Goal: Task Accomplishment & Management: Use online tool/utility

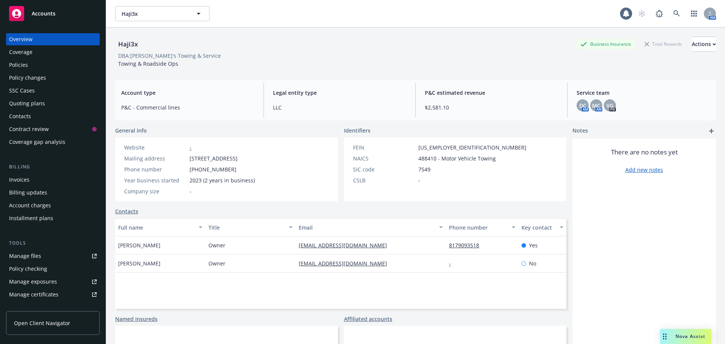
click at [329, 55] on div "DBA: JJ's Towing & Service" at bounding box center [415, 56] width 601 height 8
click at [254, 55] on div "DBA: JJ's Towing & Service" at bounding box center [415, 56] width 601 height 8
click at [674, 13] on icon at bounding box center [677, 13] width 6 height 6
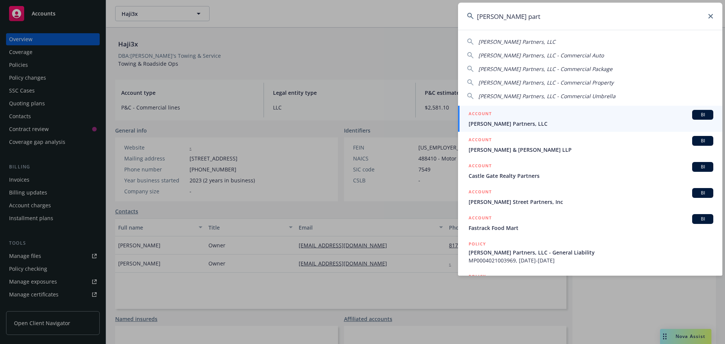
type input "castro part"
click at [525, 116] on div "ACCOUNT BI" at bounding box center [591, 115] width 245 height 10
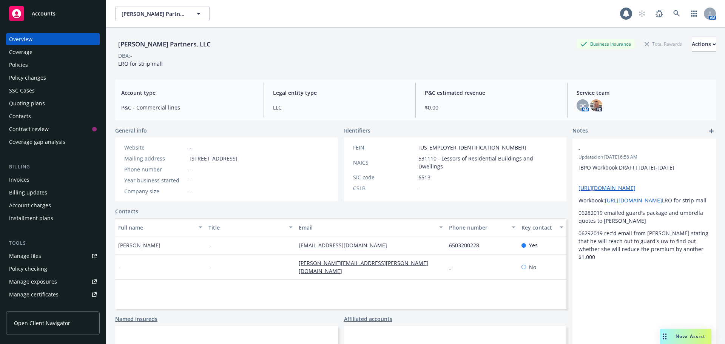
click at [340, 48] on div "Castro Partners, LLC Business Insurance Total Rewards Actions" at bounding box center [415, 44] width 601 height 15
click at [337, 47] on div "Castro Partners, LLC Business Insurance Total Rewards Actions" at bounding box center [415, 44] width 601 height 15
click at [32, 104] on div "Quoting plans" at bounding box center [27, 103] width 36 height 12
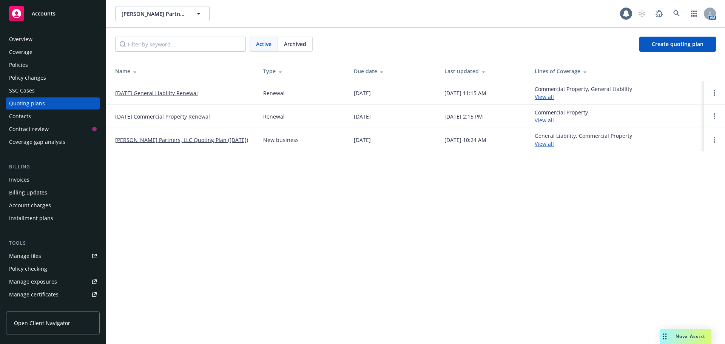
click at [235, 243] on div "Castro Partners, LLC Castro Partners, LLC 1 AM Active Archived Create quoting p…" at bounding box center [415, 172] width 619 height 344
click at [161, 119] on link "[DATE] Commercial Property Renewal" at bounding box center [162, 117] width 95 height 8
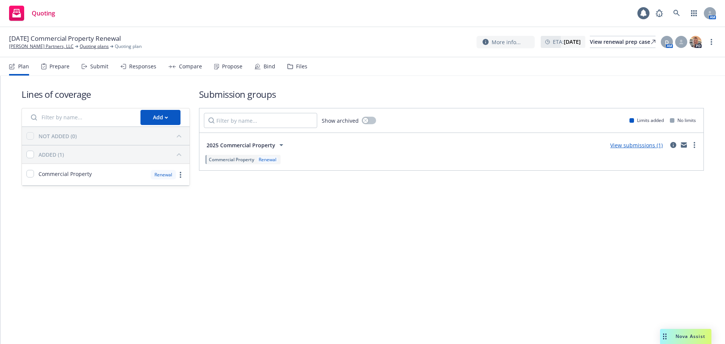
click at [336, 148] on div "2025 Commercial Property View submissions (1)" at bounding box center [451, 145] width 495 height 15
click at [232, 145] on span "2025 Commercial Property" at bounding box center [241, 145] width 69 height 8
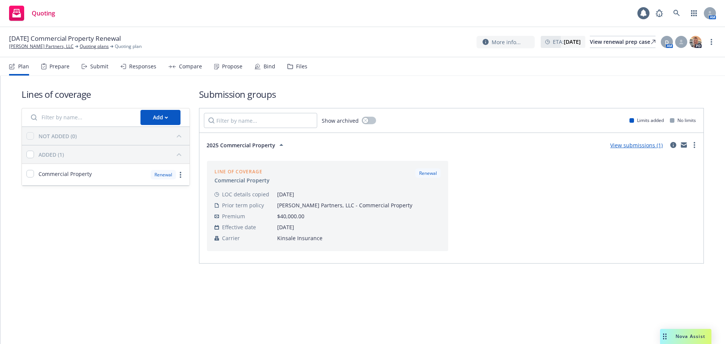
click at [146, 65] on div "Responses" at bounding box center [142, 66] width 27 height 6
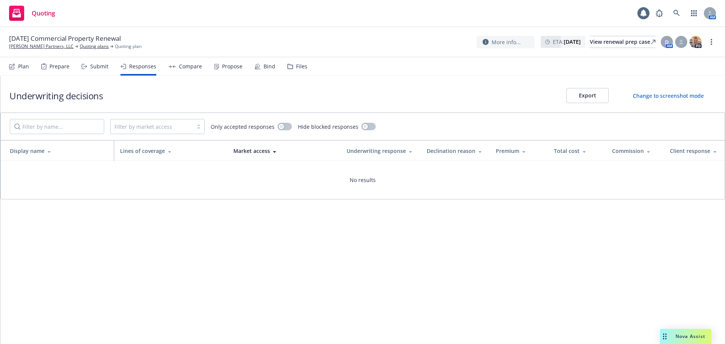
click at [99, 67] on div "Submit" at bounding box center [99, 66] width 18 height 6
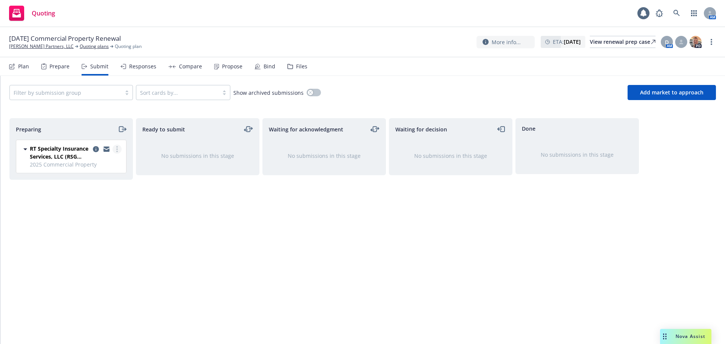
click at [114, 150] on link "more" at bounding box center [117, 149] width 9 height 9
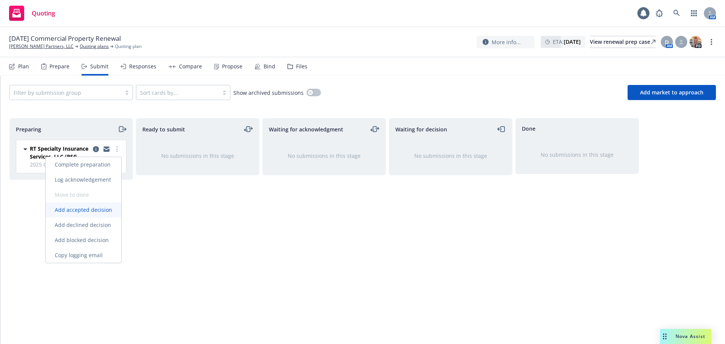
click at [106, 212] on span "Add accepted decision" at bounding box center [84, 209] width 76 height 7
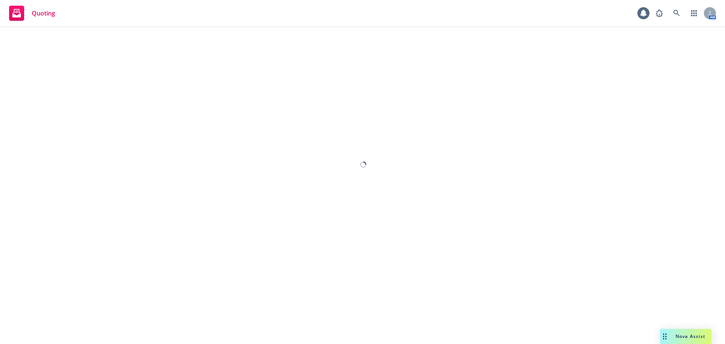
select select "12"
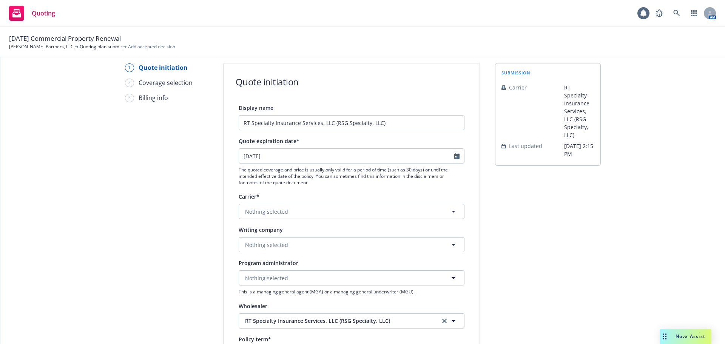
scroll to position [38, 0]
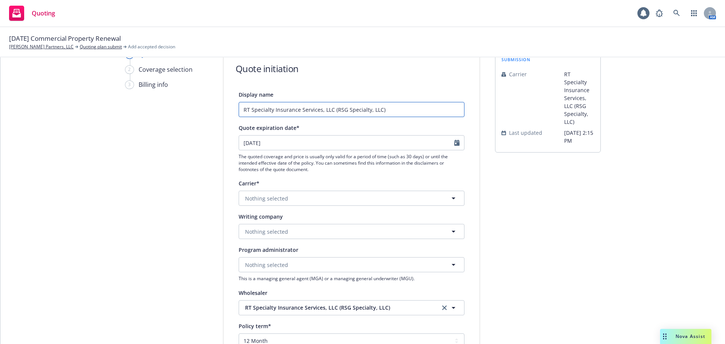
drag, startPoint x: 396, startPoint y: 111, endPoint x: 204, endPoint y: 119, distance: 192.5
click at [204, 119] on div "1 Quote initiation 2 Coverage selection 3 Billing info Quote initiation Display…" at bounding box center [362, 303] width 707 height 507
type input "Property Quote"
click at [330, 199] on button "Nothing selected" at bounding box center [352, 198] width 226 height 15
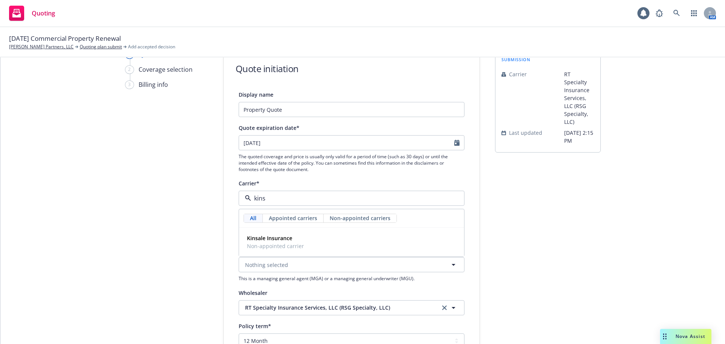
type input "kinsa"
click at [312, 243] on div "Kinsale Insurance Non-appointed carrier" at bounding box center [351, 242] width 215 height 19
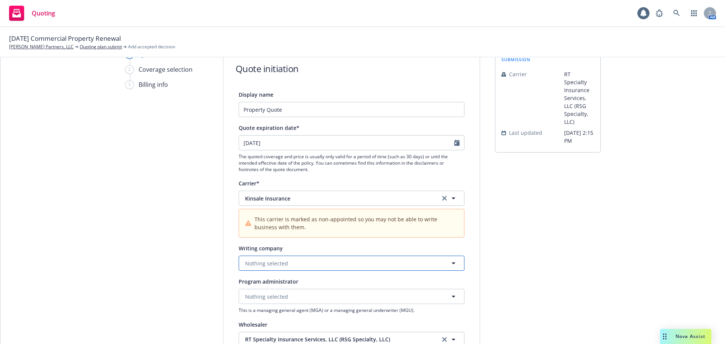
click at [292, 265] on button "Nothing selected" at bounding box center [352, 263] width 226 height 15
click at [290, 287] on strong "Kinsale Insurance Company" at bounding box center [282, 284] width 71 height 7
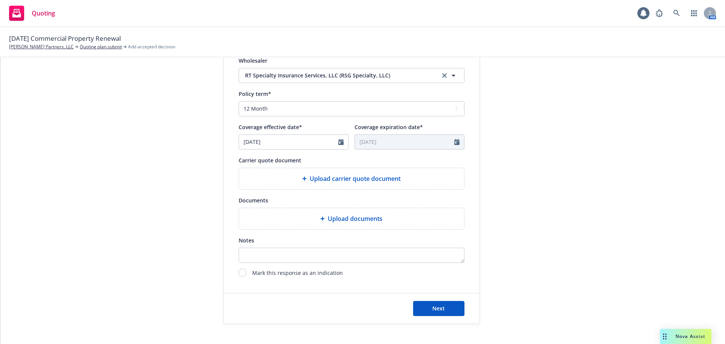
scroll to position [302, 0]
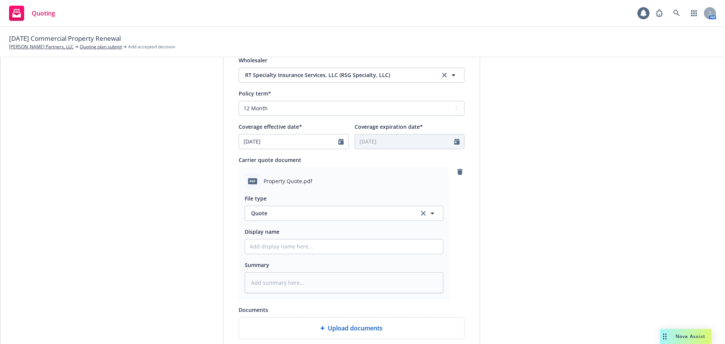
click at [326, 254] on div at bounding box center [344, 246] width 199 height 15
click at [324, 247] on input "Display name" at bounding box center [344, 247] width 198 height 14
type textarea "x"
type input "2"
type textarea "x"
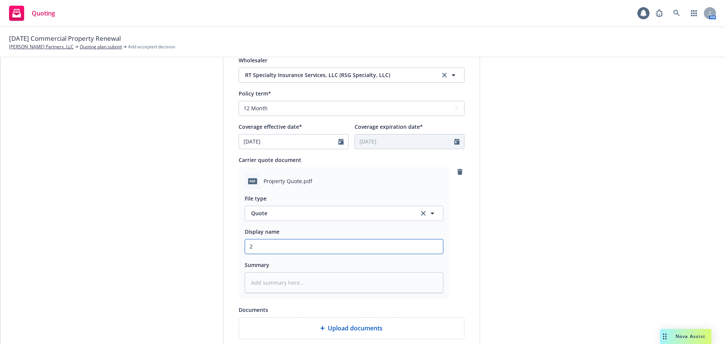
type input "25"
type textarea "x"
type input "25-"
type textarea "x"
type input "25-2"
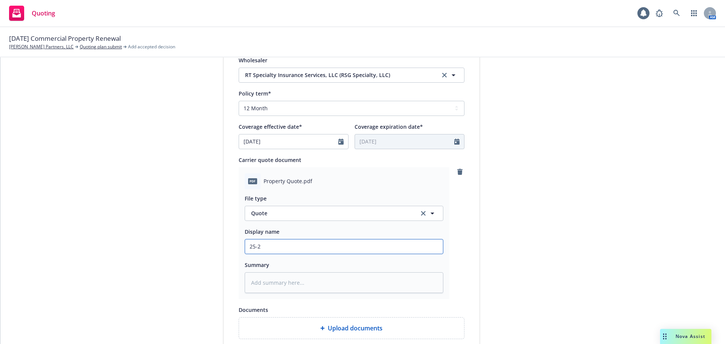
type textarea "x"
type input "25-26 Commercial Property policy from AmWins"
drag, startPoint x: 316, startPoint y: 247, endPoint x: 371, endPoint y: 244, distance: 55.6
click at [371, 244] on input "25-26 Commercial Property policy from AmWins" at bounding box center [344, 247] width 198 height 14
type textarea "x"
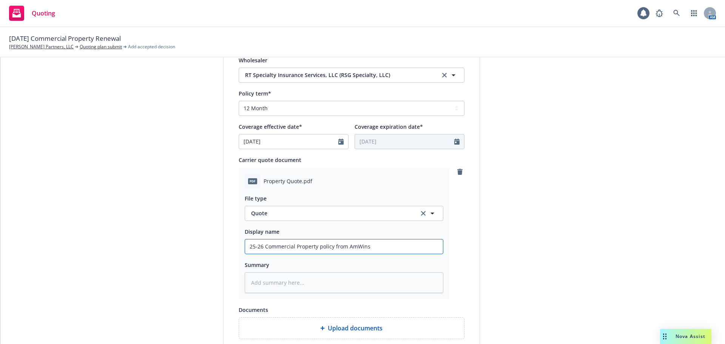
type input "25-26 Commercial Property Q"
type textarea "x"
type input "25-26 Commercial Property Qu"
type textarea "x"
type input "25-26 Commercial Property Quo"
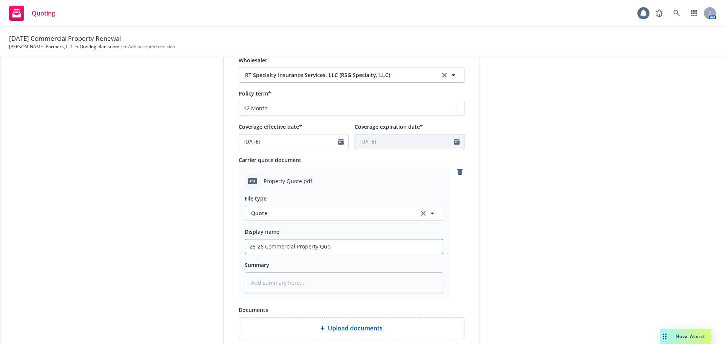
type textarea "x"
type input "25-26 Commercial Property Quot"
type textarea "x"
type input "25-26 Commercial Property Quote"
type textarea "x"
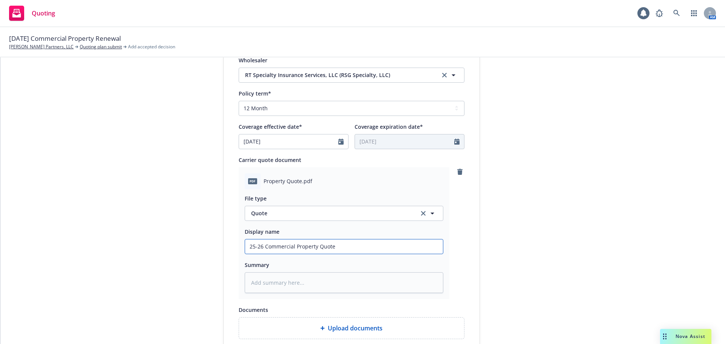
type input "25-26 Commercial Property Quote"
type textarea "x"
type input "25-26 Commercial Property Quote -"
type textarea "x"
type input "25-26 Commercial Property Quote -"
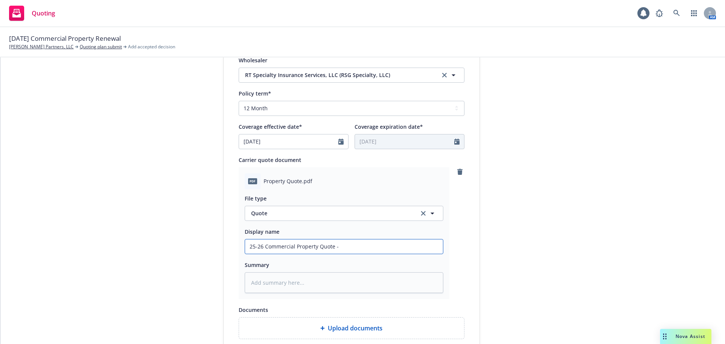
type textarea "x"
type input "25-26 Commercial Property Quote - K"
type textarea "x"
type input "25-26 Commercial Property Quote - Ki"
type textarea "x"
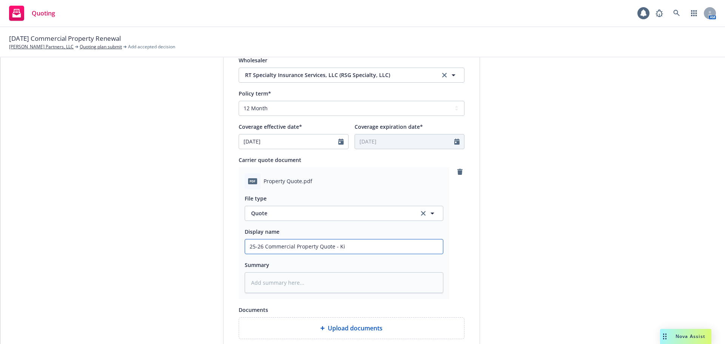
type input "25-26 Commercial Property Quote - Kin"
type textarea "x"
type input "25-26 Commercial Property Quote - Kins"
type textarea "x"
type input "25-26 Commercial Property Quote - [GEOGRAPHIC_DATA]"
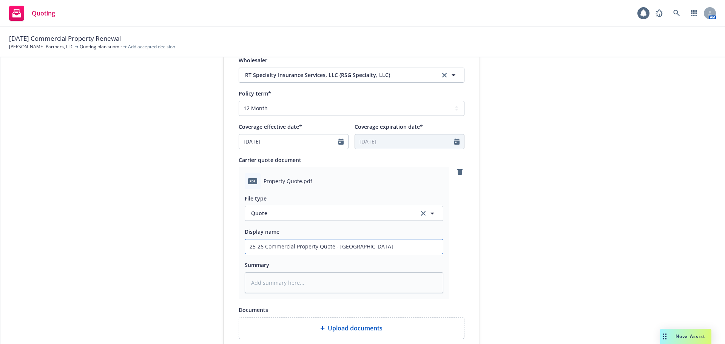
type textarea "x"
type input "25-26 Commercial Property Quote - [GEOGRAPHIC_DATA]"
type textarea "x"
type input "25-26 Commercial Property Quote - [GEOGRAPHIC_DATA]"
type textarea "x"
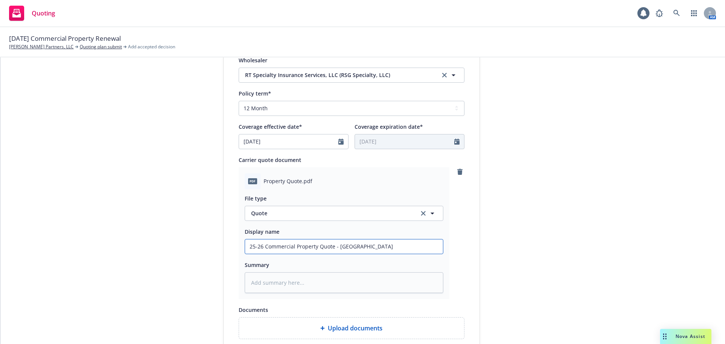
type input "25-26 Commercial Property Quote - [GEOGRAPHIC_DATA]/"
type textarea "x"
type input "25-26 Commercial Property Quote - [GEOGRAPHIC_DATA]/R"
type textarea "x"
type input "25-26 Commercial Property Quote - Kinsale/RT"
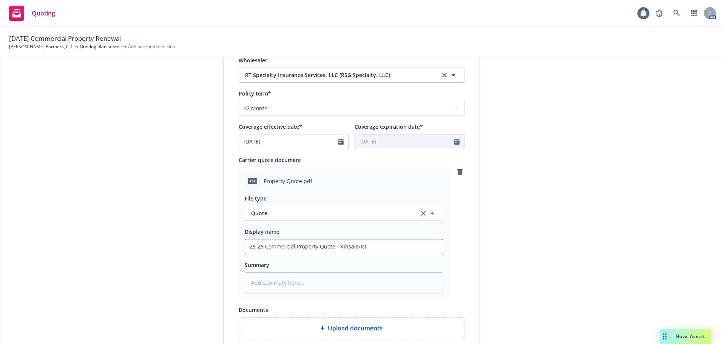
type textarea "x"
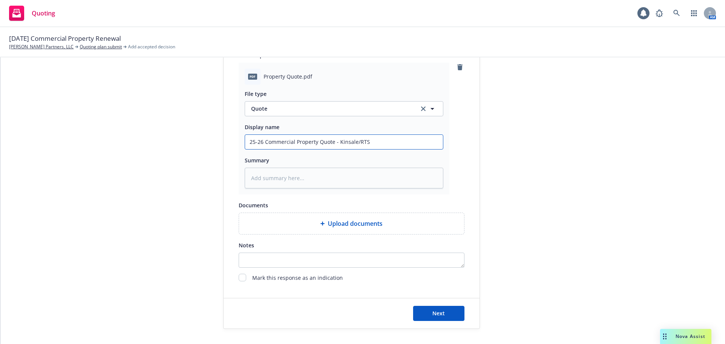
scroll to position [416, 0]
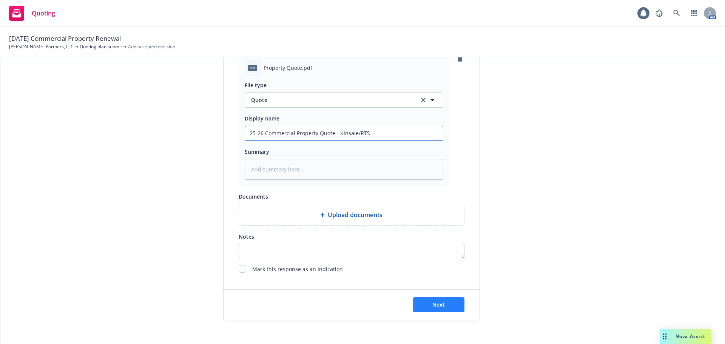
type input "25-26 Commercial Property Quote - Kinsale/RTS"
click at [433, 307] on span "Next" at bounding box center [439, 304] width 12 height 7
type textarea "x"
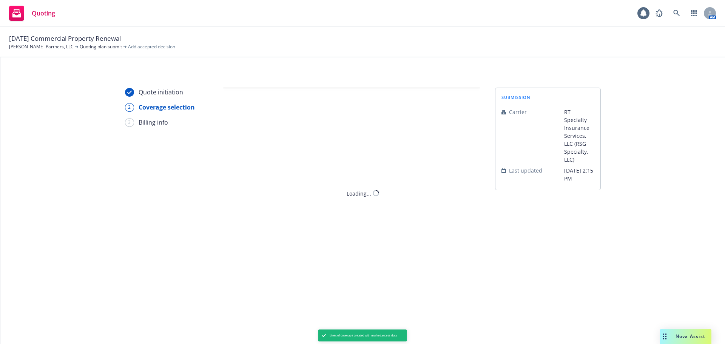
scroll to position [0, 0]
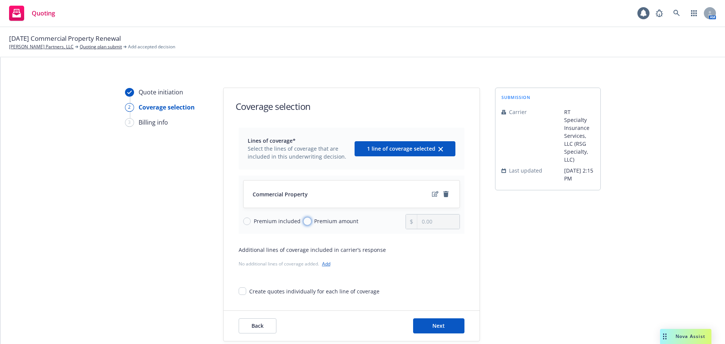
click at [304, 222] on input "Premium amount" at bounding box center [308, 222] width 8 height 8
radio input "true"
click at [426, 225] on input "0.00" at bounding box center [439, 222] width 42 height 14
drag, startPoint x: 435, startPoint y: 224, endPoint x: 403, endPoint y: 224, distance: 31.7
click at [406, 224] on div "0.00" at bounding box center [433, 221] width 54 height 15
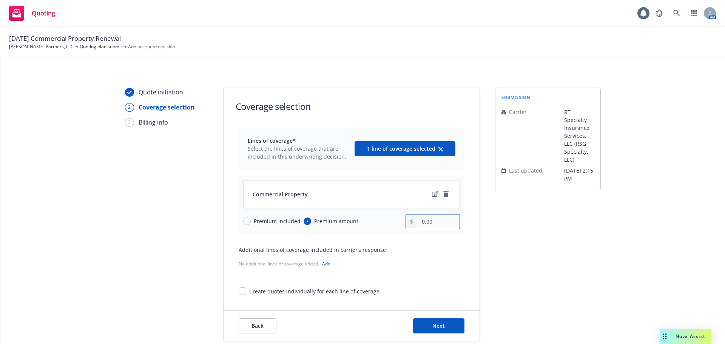
click at [432, 224] on input "0.00" at bounding box center [439, 222] width 42 height 14
drag, startPoint x: 433, startPoint y: 223, endPoint x: 416, endPoint y: 223, distance: 17.0
click at [418, 223] on input "0.00" at bounding box center [439, 222] width 42 height 14
type input "38,000.00"
click at [507, 226] on div "submission Carrier RT Specialty Insurance Services, LLC (RSG Specialty, LLC) La…" at bounding box center [548, 215] width 106 height 254
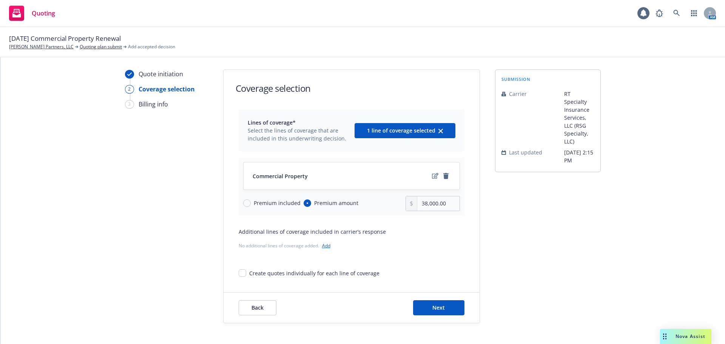
scroll to position [28, 0]
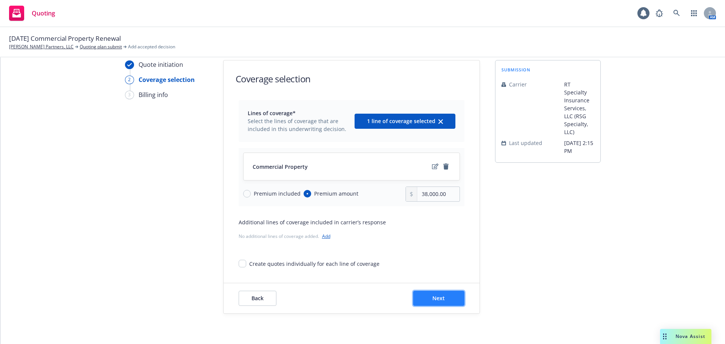
click at [433, 300] on span "Next" at bounding box center [439, 298] width 12 height 7
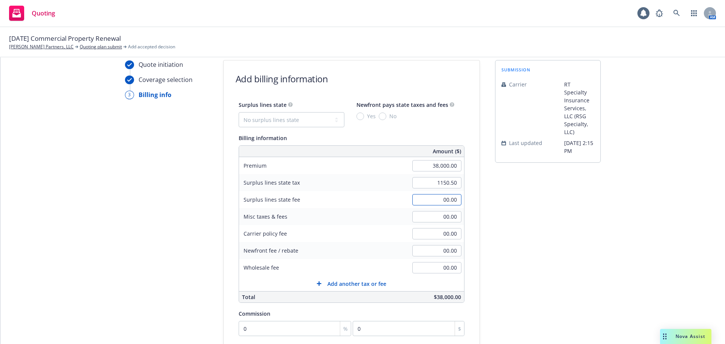
type input "1,150.50"
click at [432, 201] on input "00.00" at bounding box center [437, 199] width 49 height 11
type input "69.03"
click at [431, 235] on input "00.00" at bounding box center [437, 233] width 49 height 11
type input "850.00"
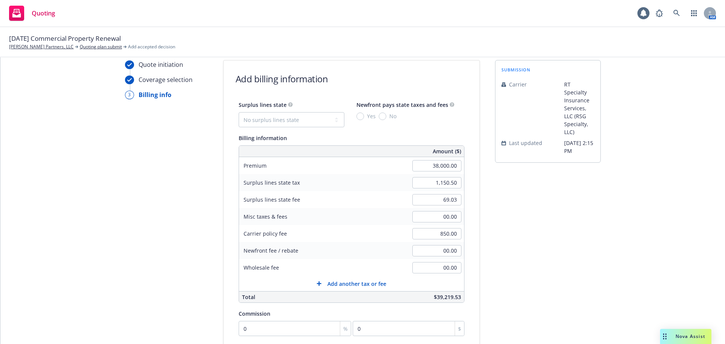
click at [483, 242] on div "Quote initiation Coverage selection 3 Billing info Add billing information Surp…" at bounding box center [362, 253] width 707 height 387
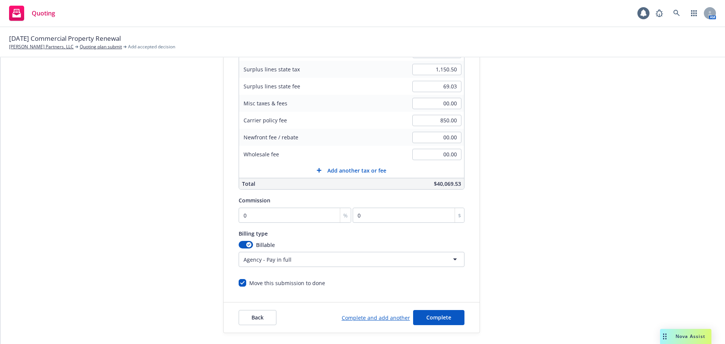
scroll to position [160, 0]
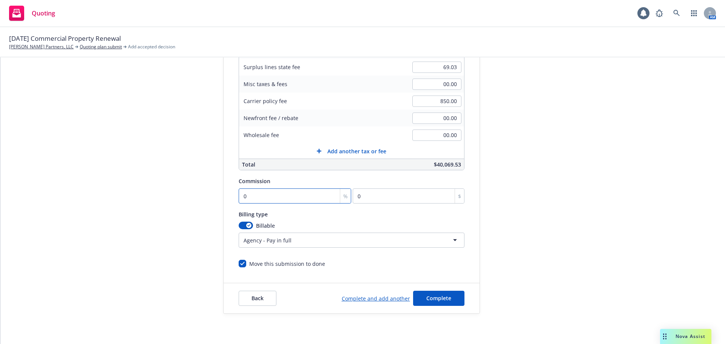
click at [307, 193] on input "0" at bounding box center [295, 196] width 113 height 15
type input "1"
type input "380"
type input "10"
type input "3800"
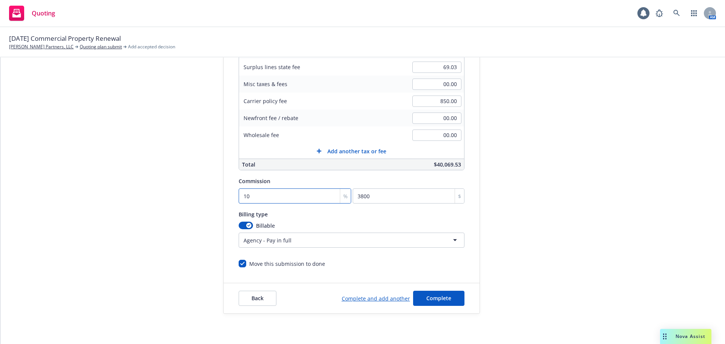
type input "10"
click at [311, 216] on div "Billing type" at bounding box center [352, 214] width 226 height 9
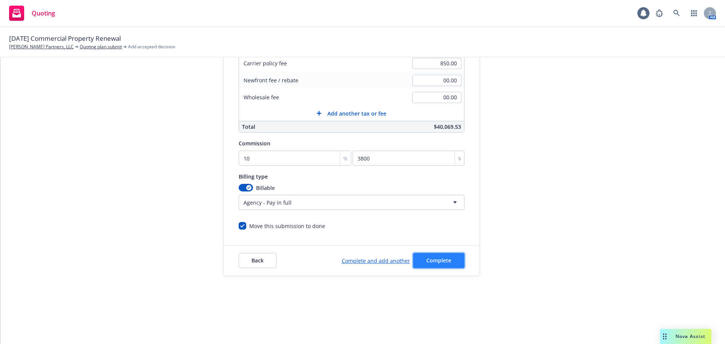
click at [437, 261] on span "Complete" at bounding box center [439, 260] width 25 height 7
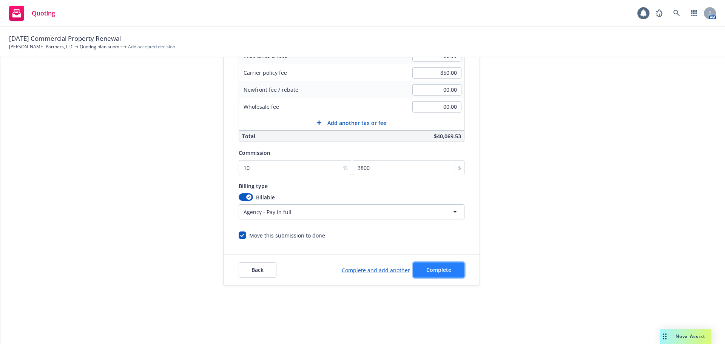
click at [440, 268] on span "Complete" at bounding box center [439, 269] width 25 height 7
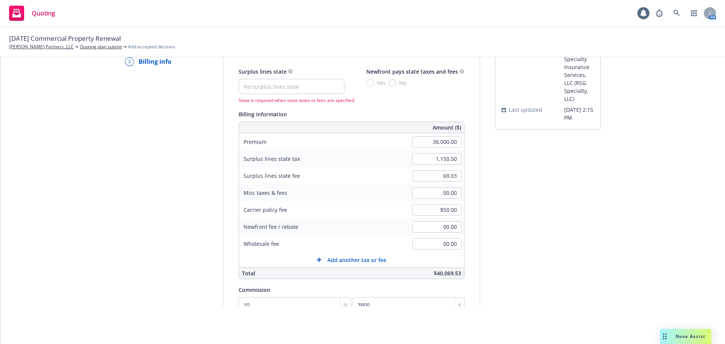
scroll to position [0, 0]
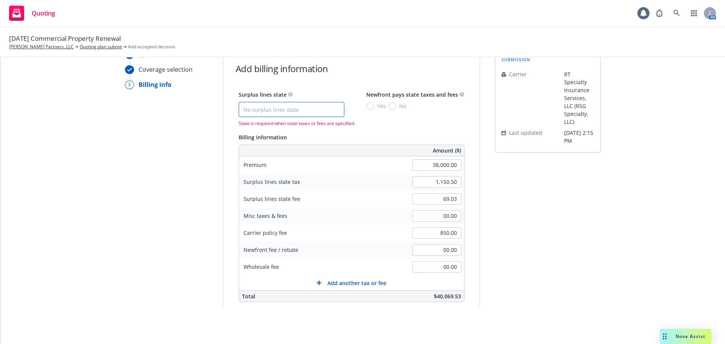
click at [270, 110] on select "No surplus lines state [US_STATE] [US_STATE] [US_STATE] [US_STATE] [US_STATE] […" at bounding box center [292, 109] width 106 height 15
select select "CA"
click at [239, 102] on select "No surplus lines state [US_STATE] [US_STATE] [US_STATE] [US_STATE] [US_STATE] […" at bounding box center [292, 109] width 106 height 15
type input "1,165.50"
type input "69.93"
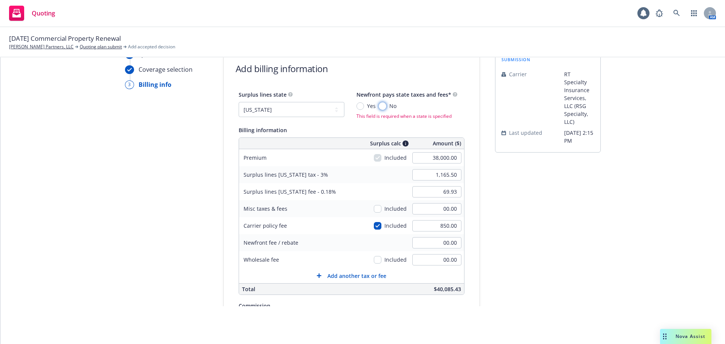
click at [379, 104] on input "No" at bounding box center [383, 106] width 8 height 8
radio input "true"
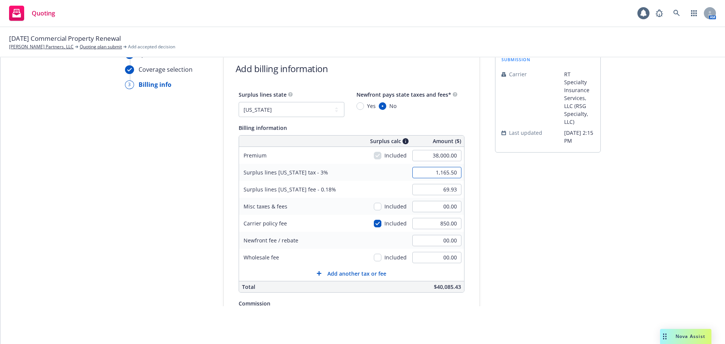
click at [418, 173] on input "1,165.50" at bounding box center [437, 172] width 49 height 11
type input "1,150.50"
click at [425, 190] on input "69.93" at bounding box center [437, 189] width 49 height 11
click at [447, 190] on input "69.93" at bounding box center [437, 189] width 49 height 11
type input "69.03"
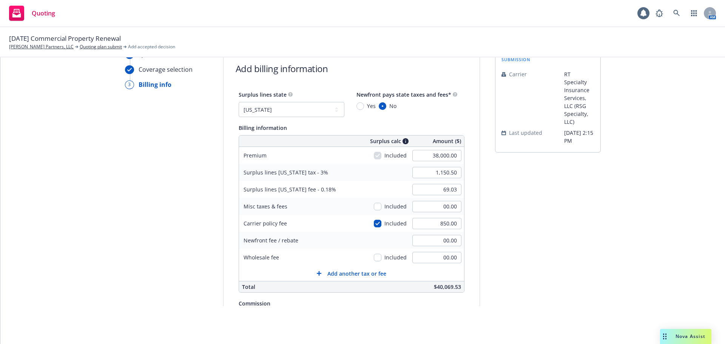
click at [516, 195] on div "submission Carrier RT Specialty Insurance Services, LLC (RSG Specialty, LLC) La…" at bounding box center [548, 243] width 106 height 387
click at [502, 198] on div "submission Carrier RT Specialty Insurance Services, LLC (RSG Specialty, LLC) La…" at bounding box center [548, 243] width 106 height 387
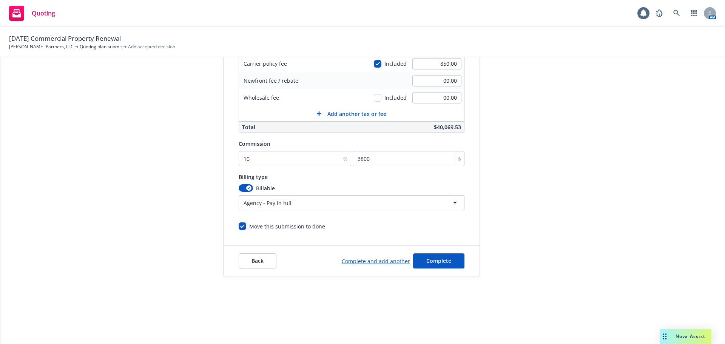
scroll to position [160, 0]
click at [345, 173] on div "Billing type" at bounding box center [352, 176] width 226 height 9
click at [427, 263] on span "Complete" at bounding box center [439, 260] width 25 height 7
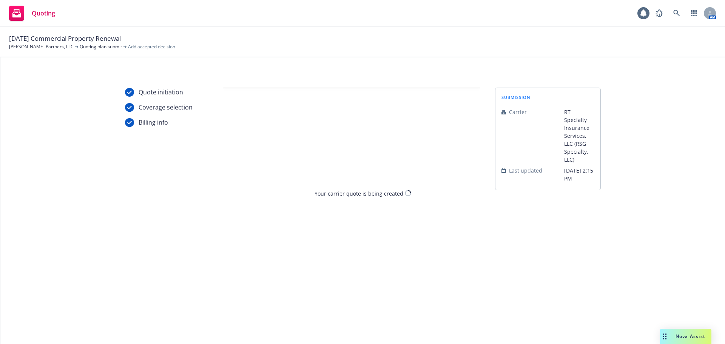
scroll to position [0, 0]
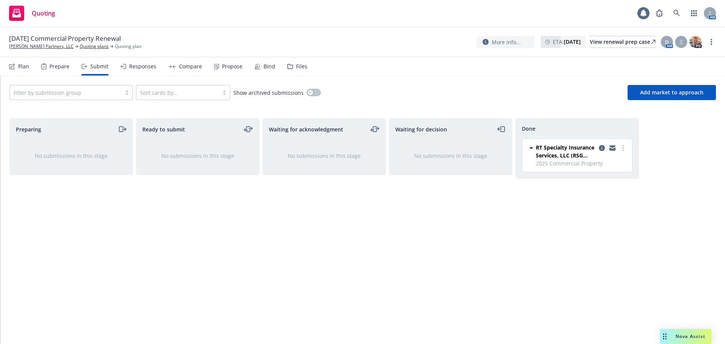
click at [222, 68] on div "Propose" at bounding box center [232, 66] width 20 height 6
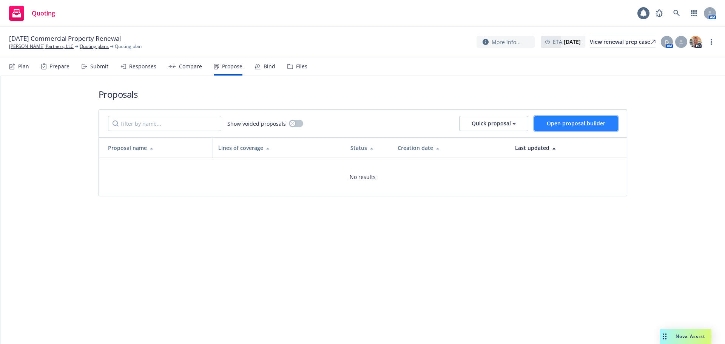
click at [566, 125] on span "Open proposal builder" at bounding box center [576, 123] width 59 height 7
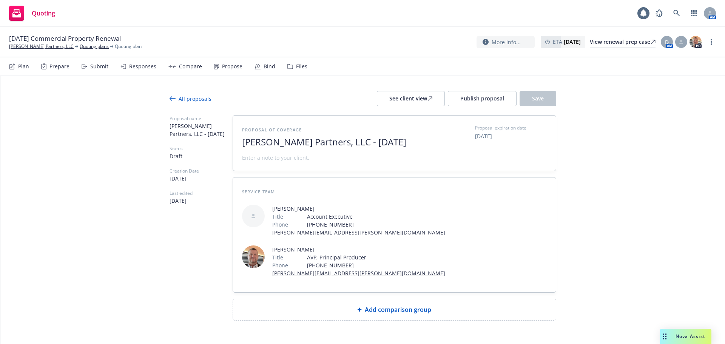
click at [390, 305] on span "Add comparison group" at bounding box center [398, 309] width 67 height 9
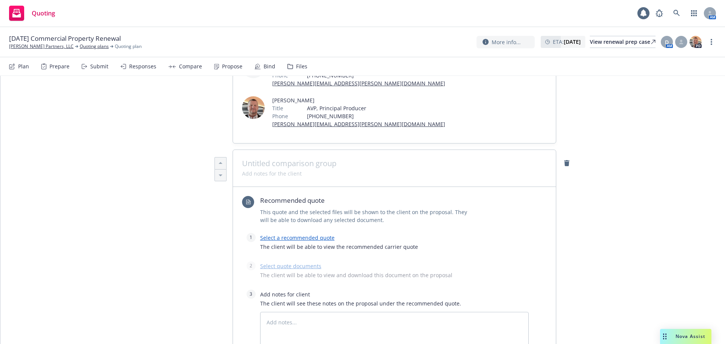
scroll to position [151, 0]
click at [307, 232] on link "Select a recommended quote" at bounding box center [297, 235] width 74 height 7
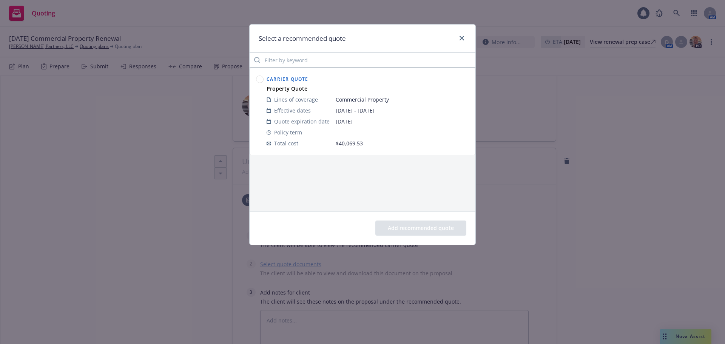
click at [257, 79] on circle at bounding box center [260, 79] width 7 height 7
click at [407, 229] on button "Add recommended quote" at bounding box center [421, 228] width 91 height 15
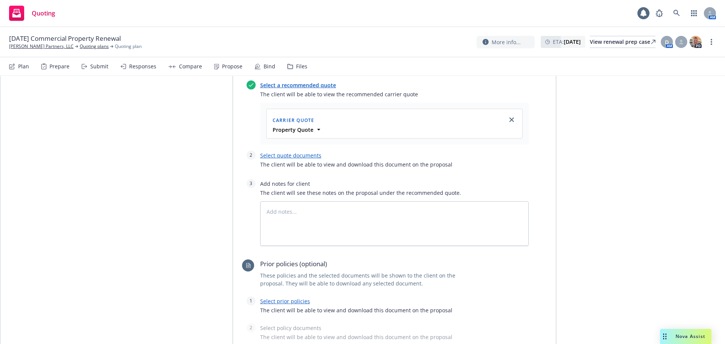
scroll to position [302, 0]
click at [264, 152] on link "Select quote documents" at bounding box center [290, 155] width 61 height 7
type textarea "x"
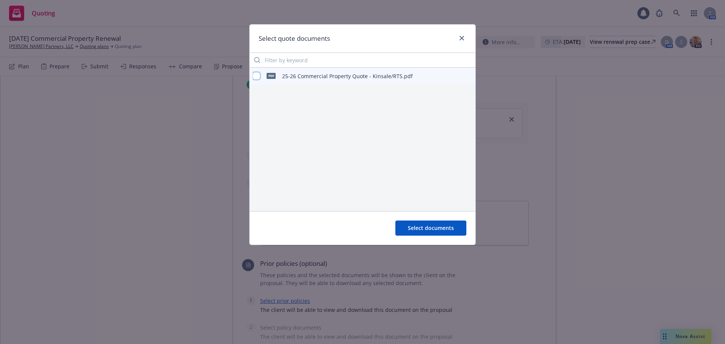
click at [256, 74] on input "checkbox" at bounding box center [257, 76] width 8 height 8
checkbox input "true"
click at [427, 228] on span "Select documents" at bounding box center [431, 227] width 46 height 7
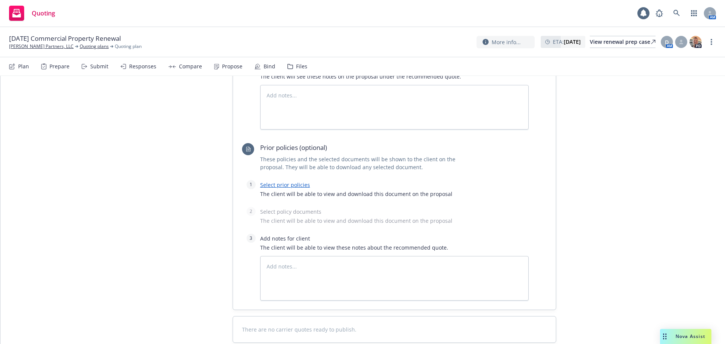
scroll to position [438, 0]
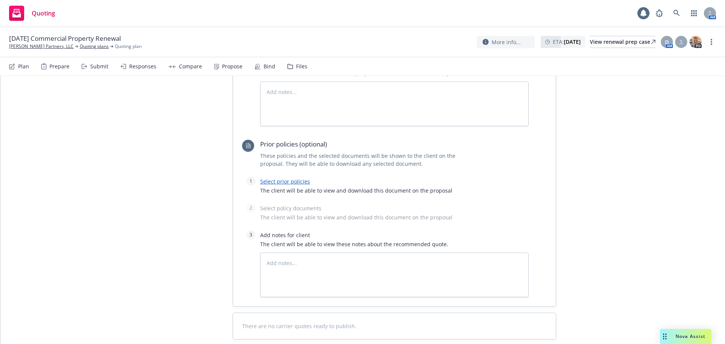
click at [287, 178] on link "Select prior policies" at bounding box center [285, 181] width 50 height 7
type textarea "x"
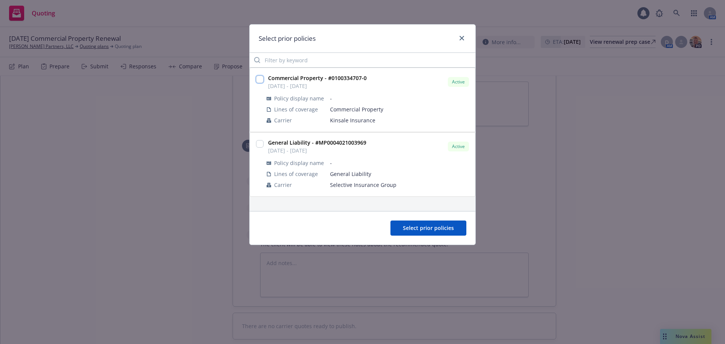
click at [260, 80] on input "checkbox" at bounding box center [260, 80] width 8 height 8
checkbox input "true"
click at [427, 229] on span "Select prior policies" at bounding box center [428, 227] width 51 height 7
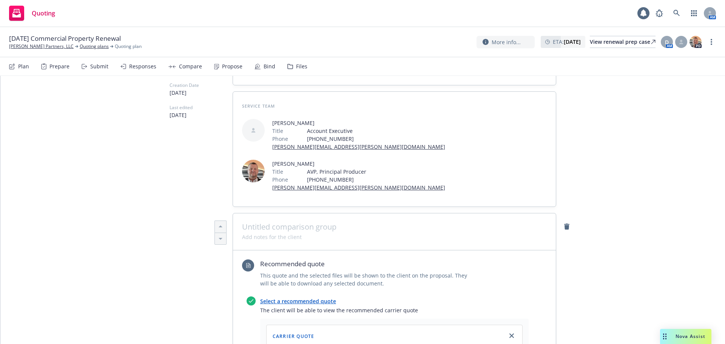
scroll to position [0, 0]
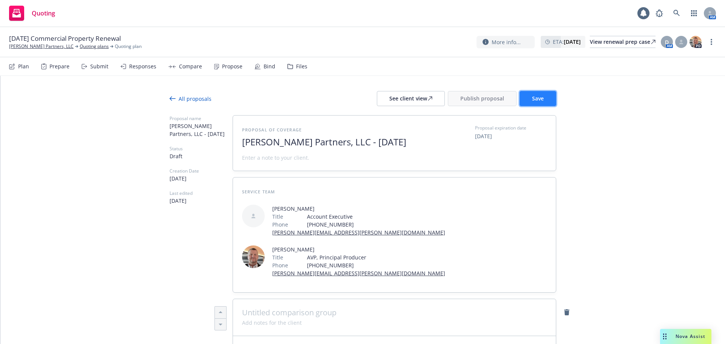
click at [528, 99] on button "Save" at bounding box center [538, 98] width 37 height 15
click at [294, 92] on div "All proposals See client view Publish proposal Save" at bounding box center [363, 98] width 387 height 15
click at [316, 100] on div "All proposals See client view Publish proposal Save" at bounding box center [363, 98] width 387 height 15
click at [423, 95] on div "See client view" at bounding box center [411, 98] width 43 height 14
type textarea "x"
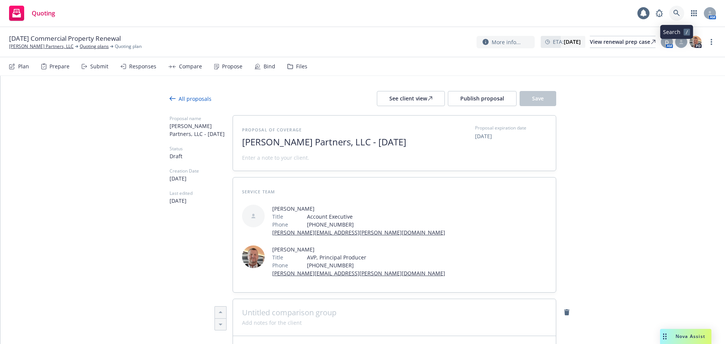
click at [680, 14] on icon at bounding box center [677, 13] width 7 height 7
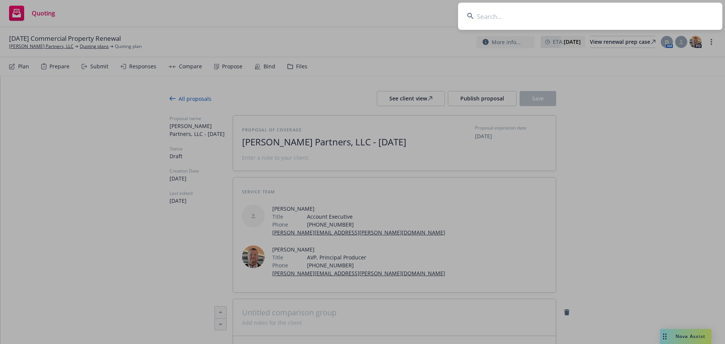
click at [551, 14] on input at bounding box center [590, 16] width 264 height 27
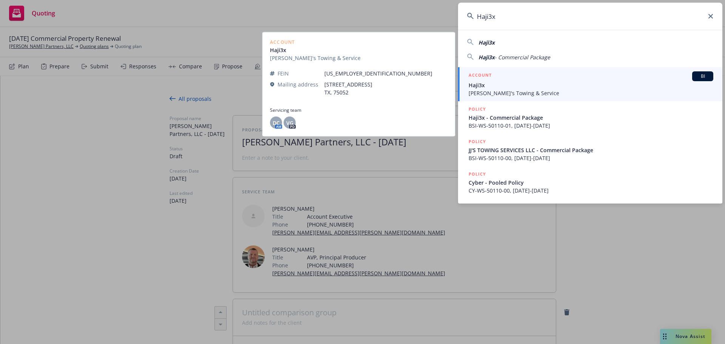
type input "Haji3x"
click at [532, 87] on span "Haji3x" at bounding box center [591, 85] width 245 height 8
